Goal: Task Accomplishment & Management: Manage account settings

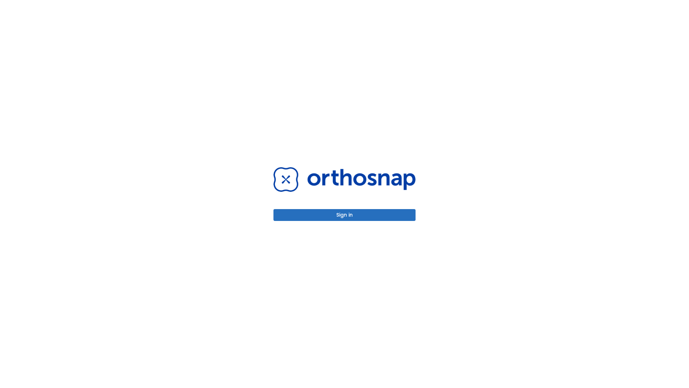
click at [345, 215] on button "Sign in" at bounding box center [345, 215] width 142 height 12
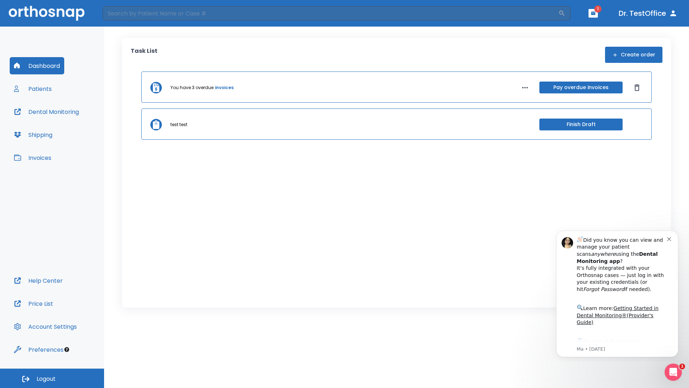
click at [52, 378] on span "Logout" at bounding box center [46, 379] width 19 height 8
